Goal: Task Accomplishment & Management: Manage account settings

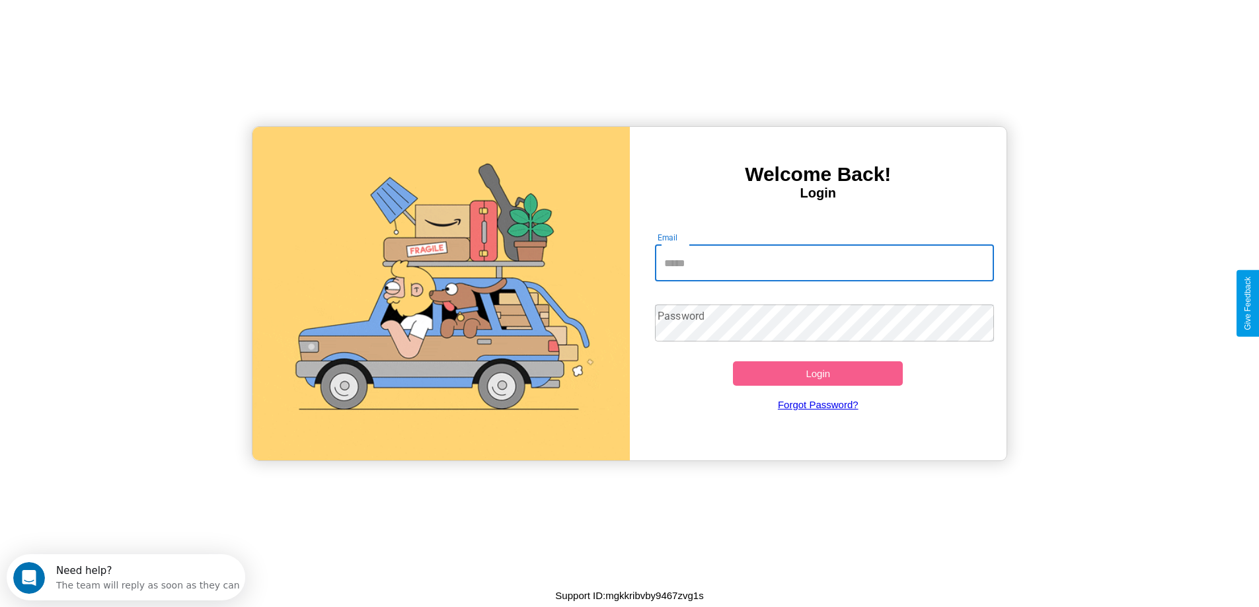
click at [824, 263] on input "Email" at bounding box center [824, 263] width 339 height 37
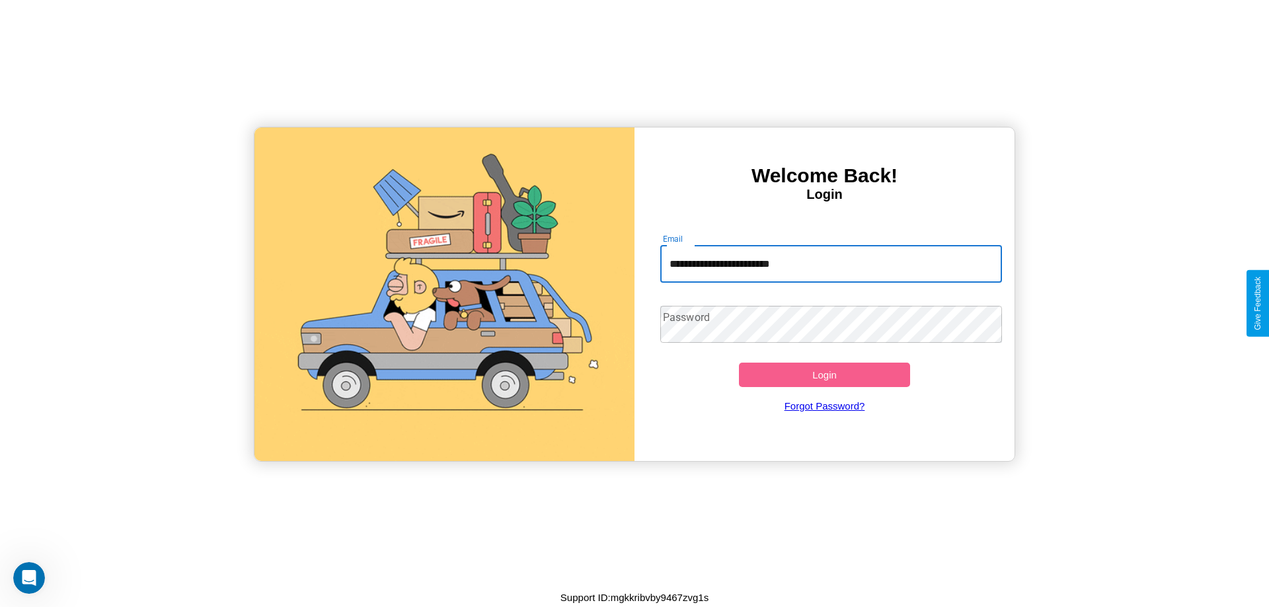
type input "**********"
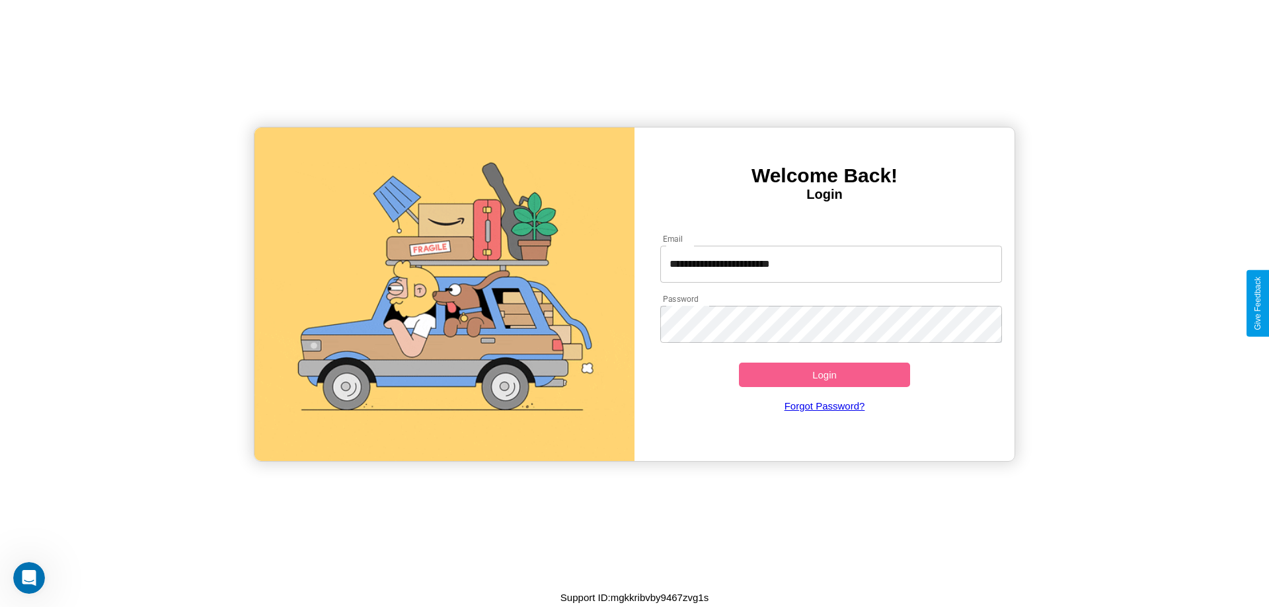
click at [824, 375] on button "Login" at bounding box center [824, 375] width 171 height 24
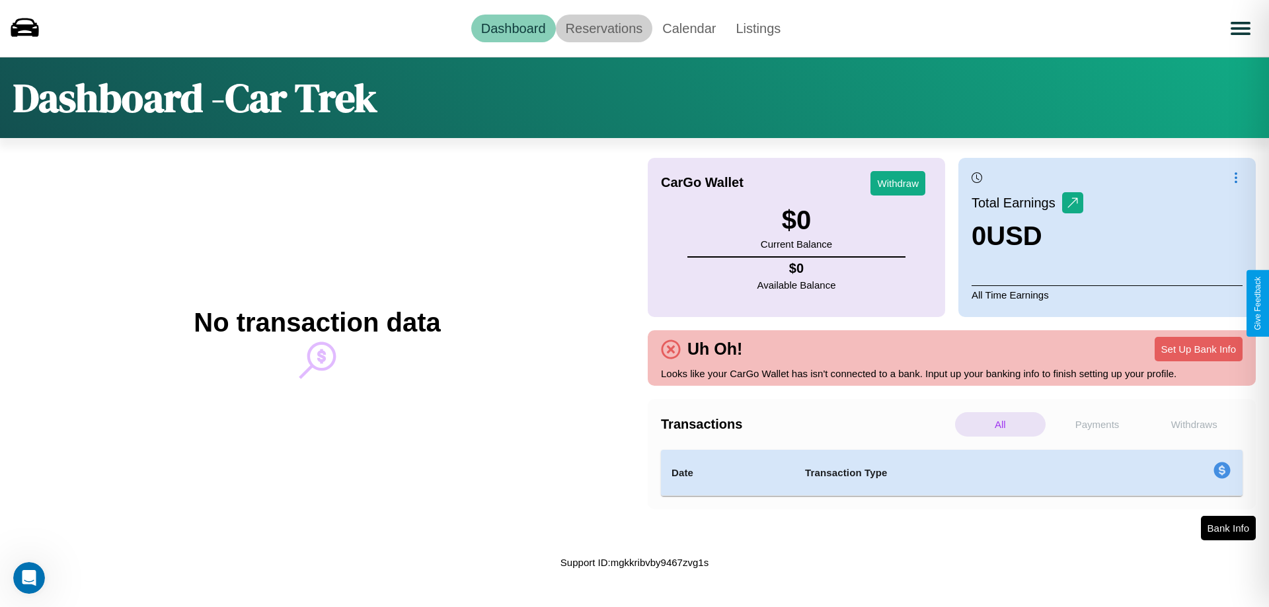
click at [603, 28] on link "Reservations" at bounding box center [604, 29] width 97 height 28
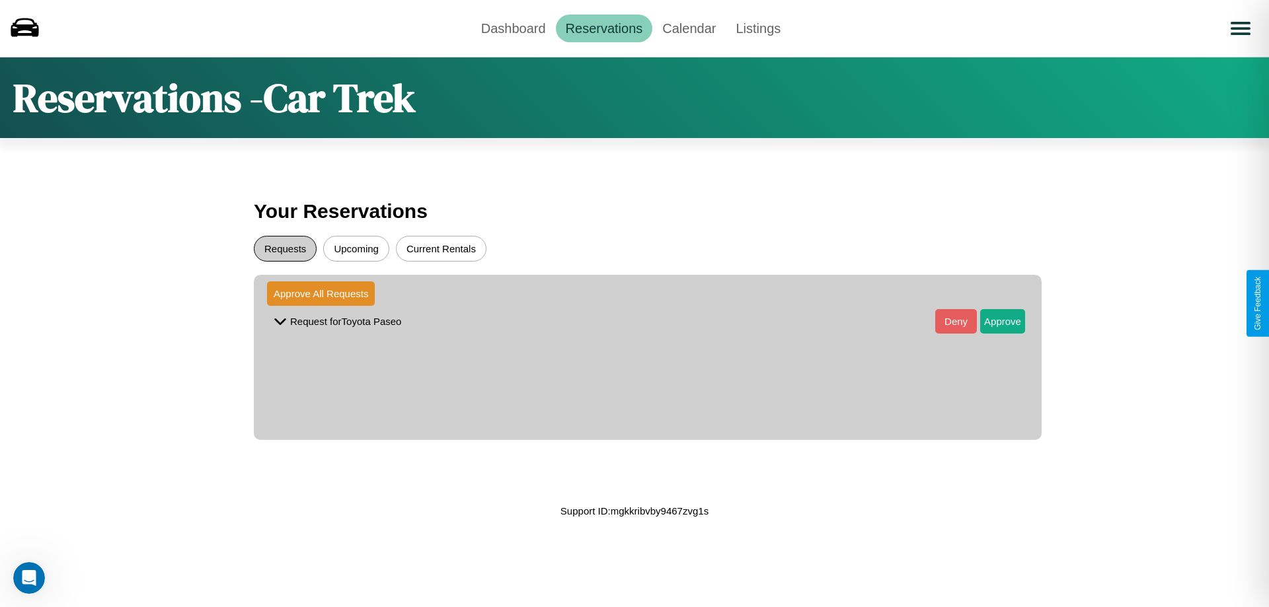
click at [285, 249] on button "Requests" at bounding box center [285, 249] width 63 height 26
click at [993, 321] on button "Approve" at bounding box center [1002, 321] width 45 height 24
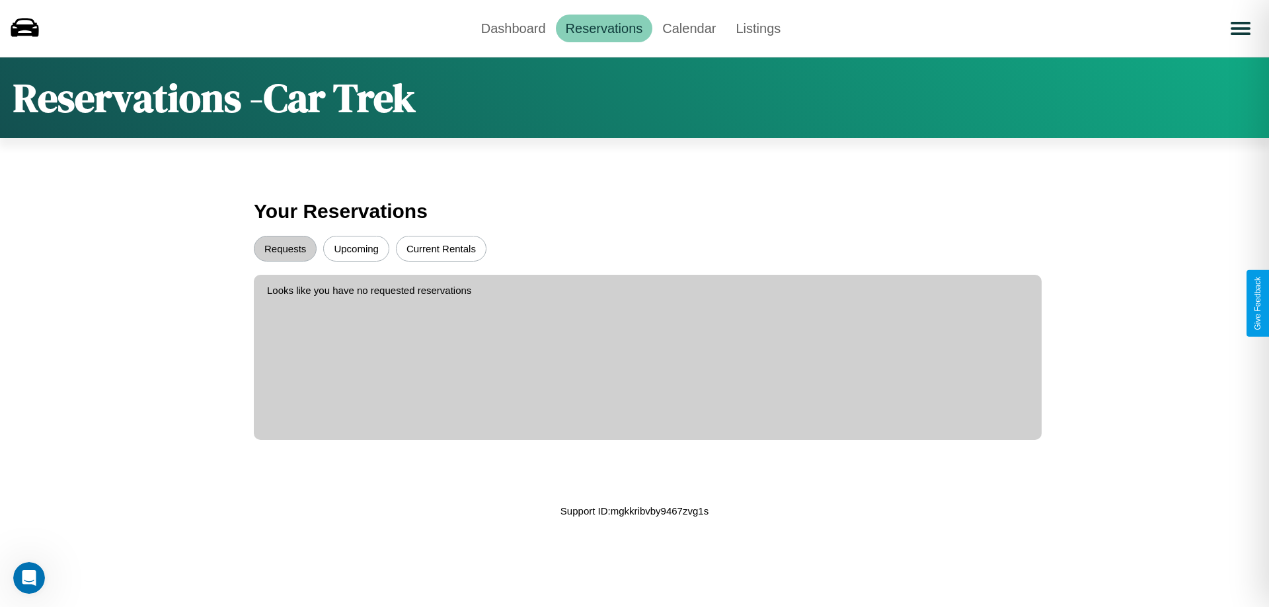
click at [356, 249] on button "Upcoming" at bounding box center [356, 249] width 66 height 26
click at [513, 28] on link "Dashboard" at bounding box center [513, 29] width 85 height 28
